Goal: Task Accomplishment & Management: Use online tool/utility

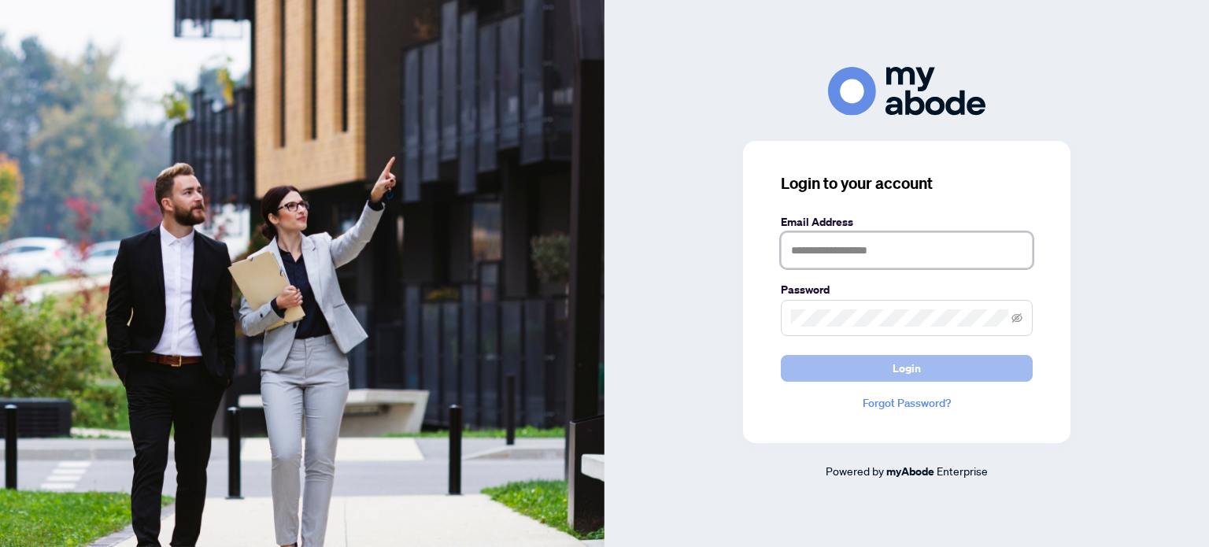
type input "**********"
click at [922, 374] on button "Login" at bounding box center [907, 368] width 252 height 27
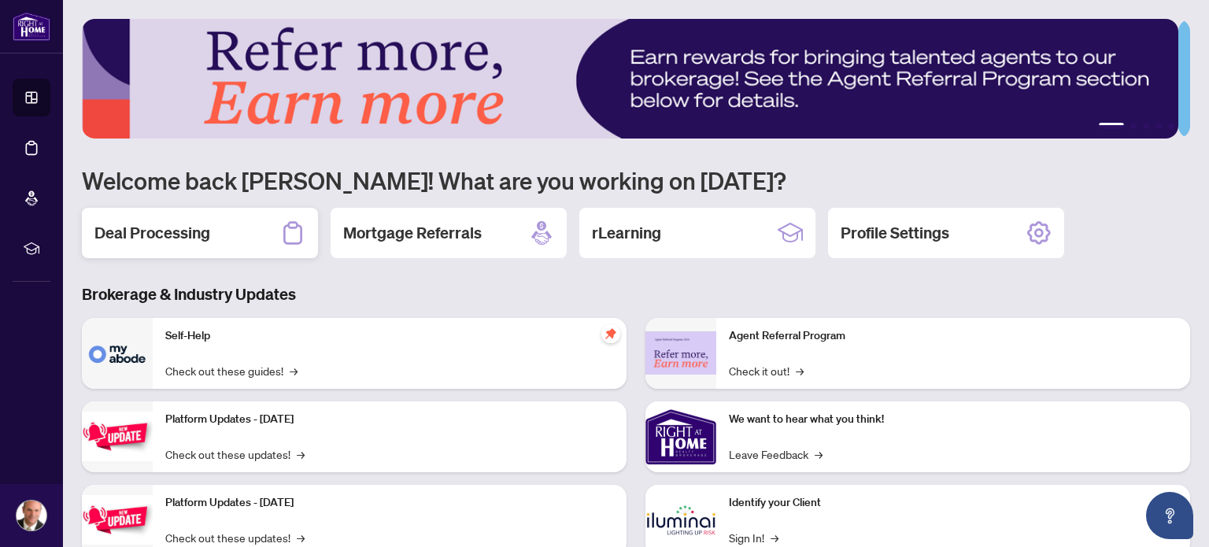
click at [167, 235] on h2 "Deal Processing" at bounding box center [152, 233] width 116 height 22
